Goal: Information Seeking & Learning: Learn about a topic

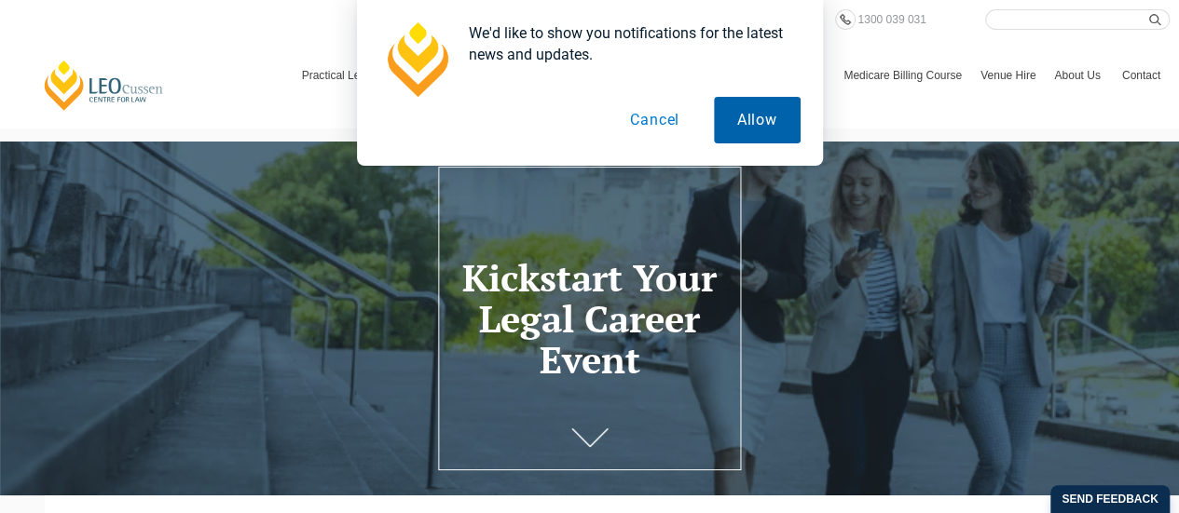
drag, startPoint x: 654, startPoint y: 122, endPoint x: 768, endPoint y: 128, distance: 113.8
click at [768, 128] on div "Allow Cancel" at bounding box center [589, 120] width 421 height 47
click at [768, 128] on button "Allow" at bounding box center [757, 120] width 87 height 47
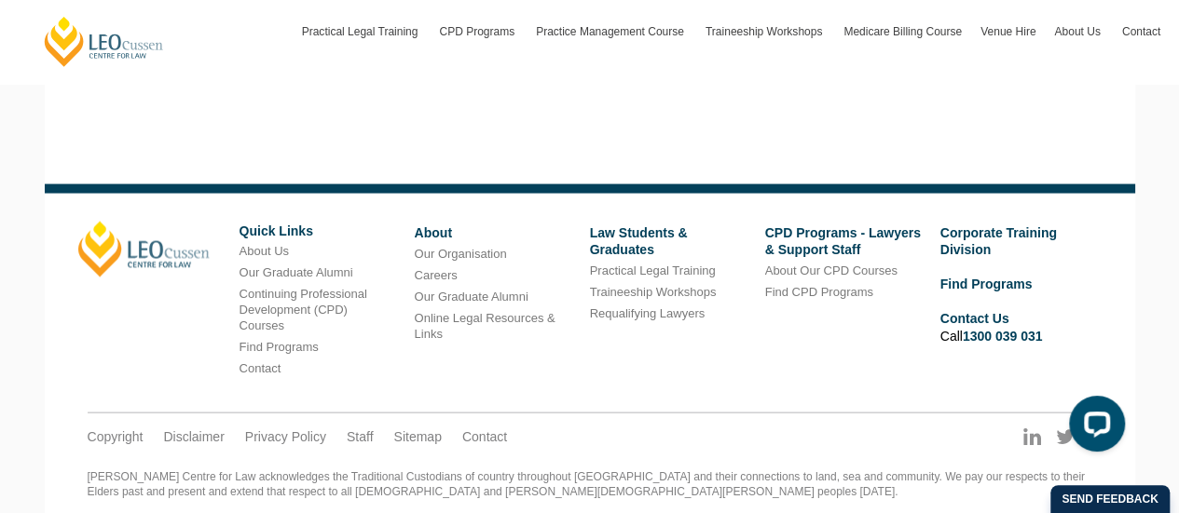
scroll to position [1816, 0]
click at [621, 293] on link "Traineeship Workshops" at bounding box center [653, 293] width 127 height 14
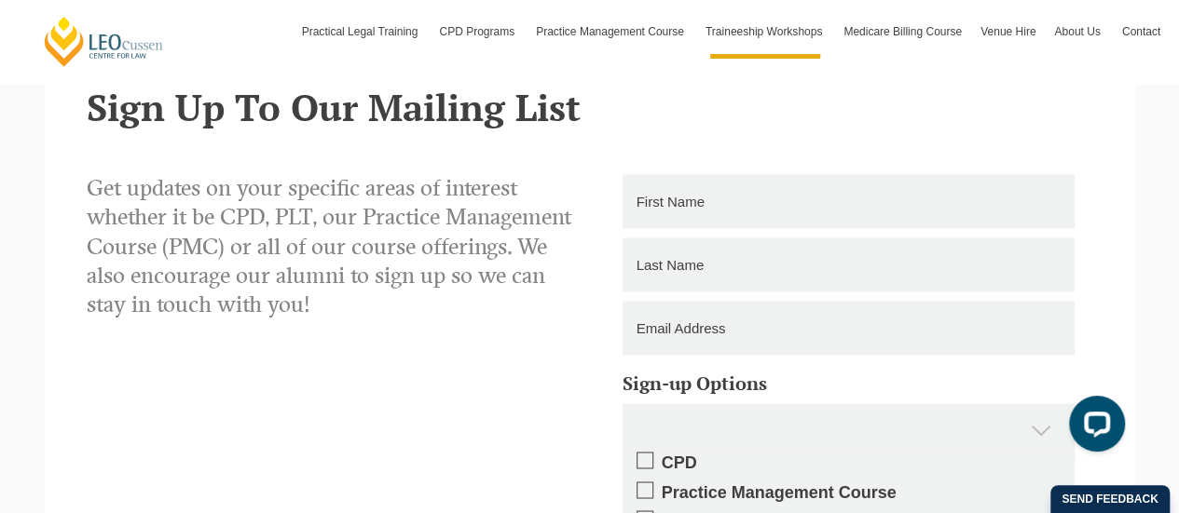
scroll to position [1124, 0]
